Goal: Information Seeking & Learning: Learn about a topic

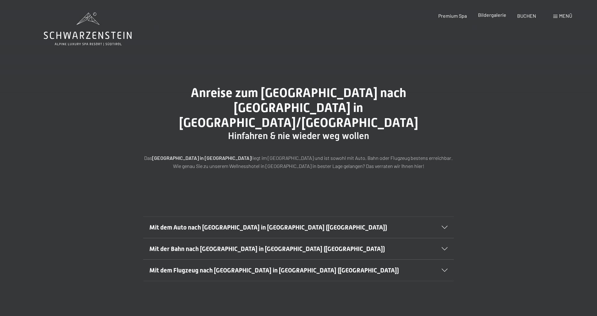
click at [497, 16] on span "Bildergalerie" at bounding box center [492, 15] width 28 height 6
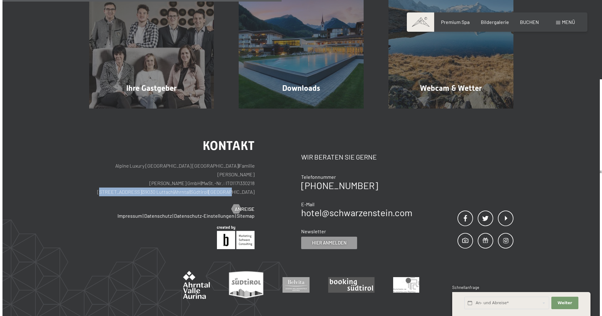
scroll to position [296, 0]
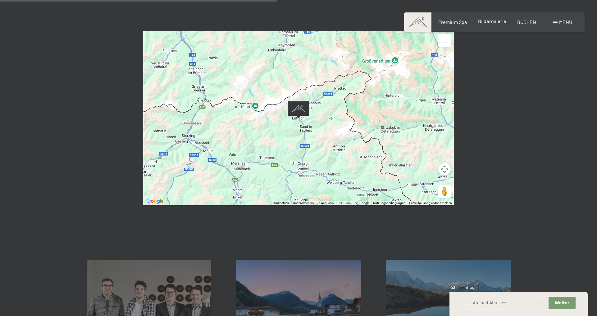
click at [495, 24] on div "Bildergalerie" at bounding box center [492, 21] width 28 height 7
click at [559, 20] on span "Menü" at bounding box center [565, 22] width 13 height 6
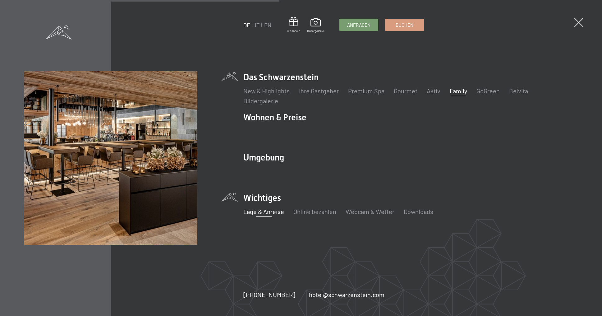
click at [455, 89] on link "Family" at bounding box center [457, 90] width 17 height 7
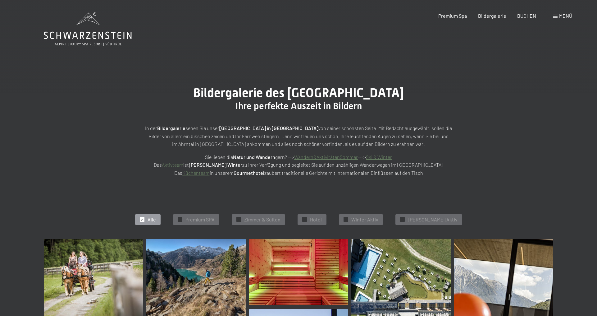
click at [206, 220] on span "Premium SPA" at bounding box center [199, 219] width 29 height 7
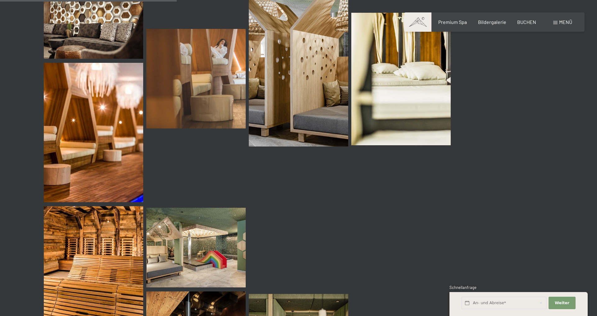
scroll to position [436, 0]
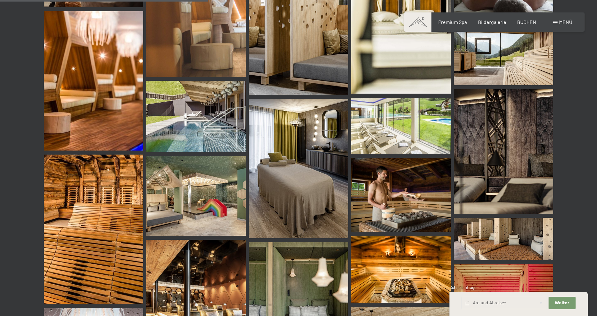
click at [208, 203] on img at bounding box center [195, 195] width 99 height 79
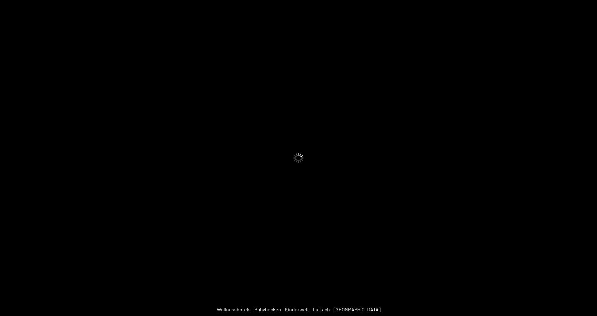
scroll to position [435, 0]
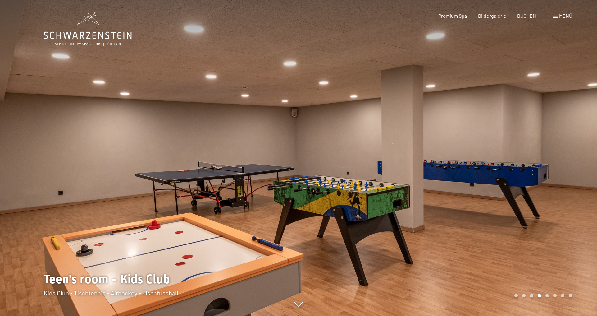
click at [542, 158] on div at bounding box center [447, 158] width 298 height 316
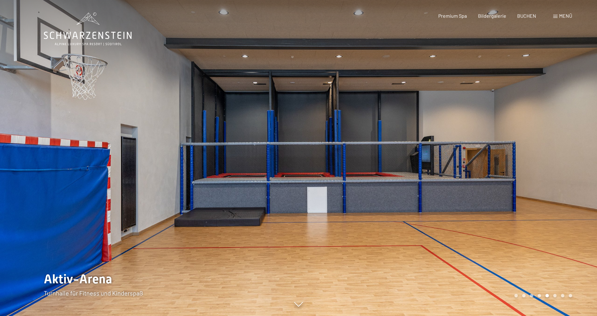
click at [556, 152] on div at bounding box center [447, 158] width 298 height 316
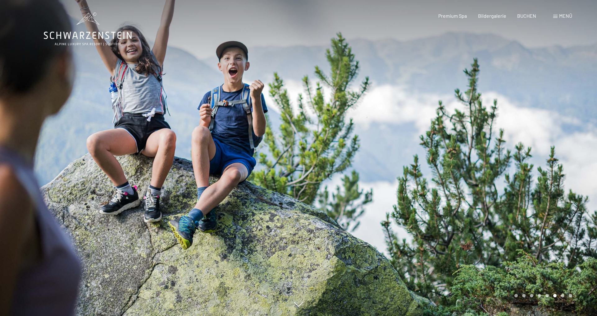
click at [556, 152] on div at bounding box center [447, 158] width 298 height 316
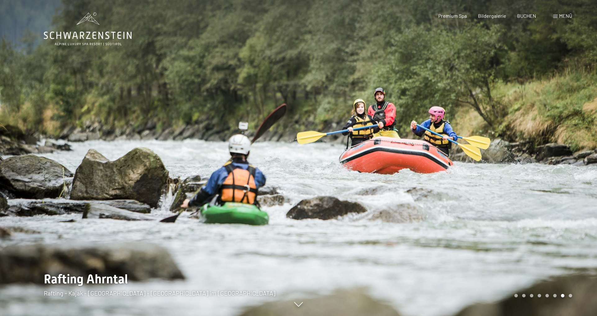
click at [556, 152] on div at bounding box center [447, 158] width 298 height 316
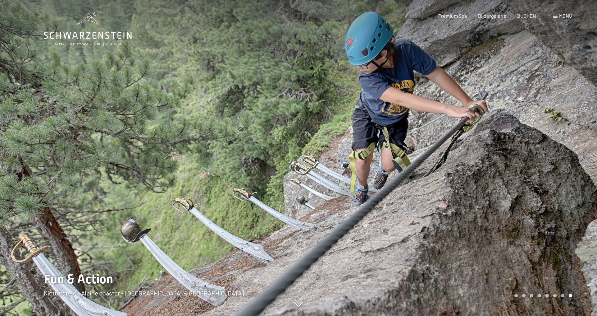
click at [556, 152] on div at bounding box center [447, 158] width 298 height 316
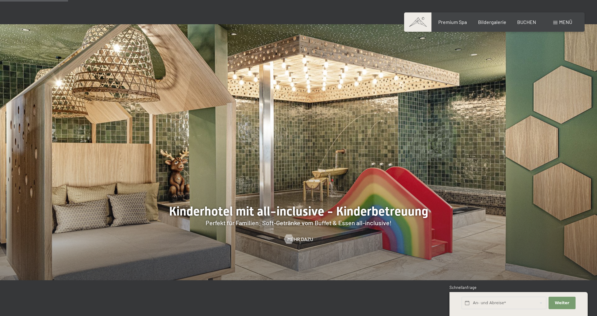
scroll to position [621, 0]
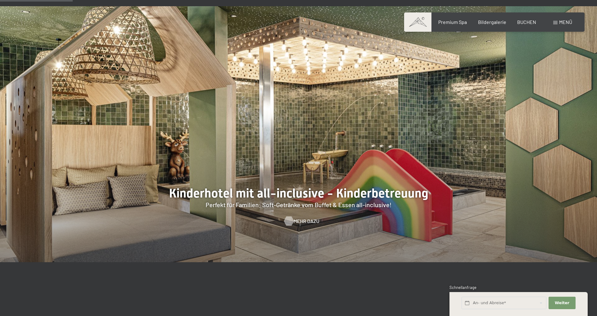
click at [304, 220] on span "Mehr dazu" at bounding box center [306, 220] width 26 height 7
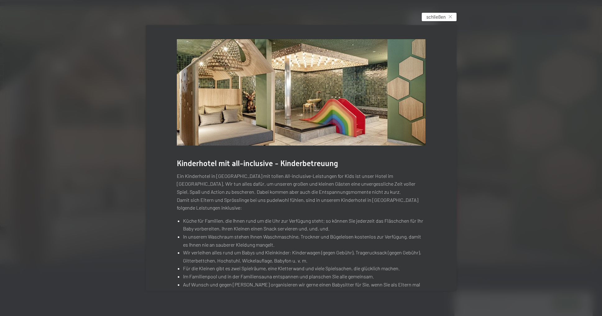
click at [445, 18] on span "schließen" at bounding box center [435, 17] width 19 height 7
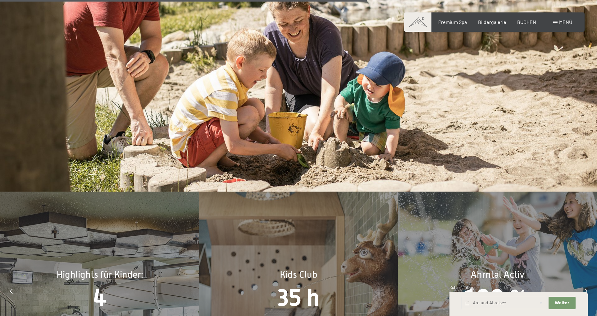
scroll to position [3136, 0]
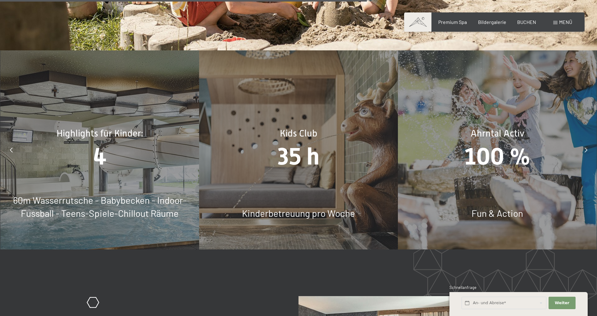
click at [298, 148] on span "35 h" at bounding box center [299, 156] width 42 height 27
click at [304, 194] on div "Kids Club 35 h Kinderbetreuung pro Woche" at bounding box center [298, 149] width 199 height 199
